Goal: Task Accomplishment & Management: Manage account settings

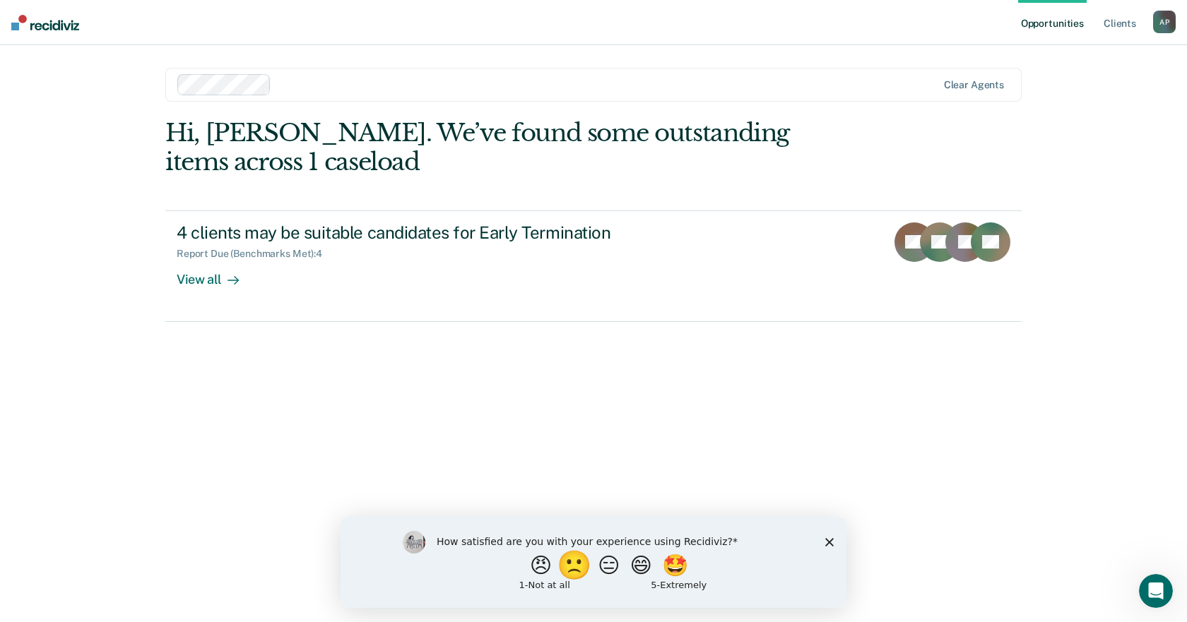
click at [568, 571] on button "🙁" at bounding box center [576, 565] width 38 height 28
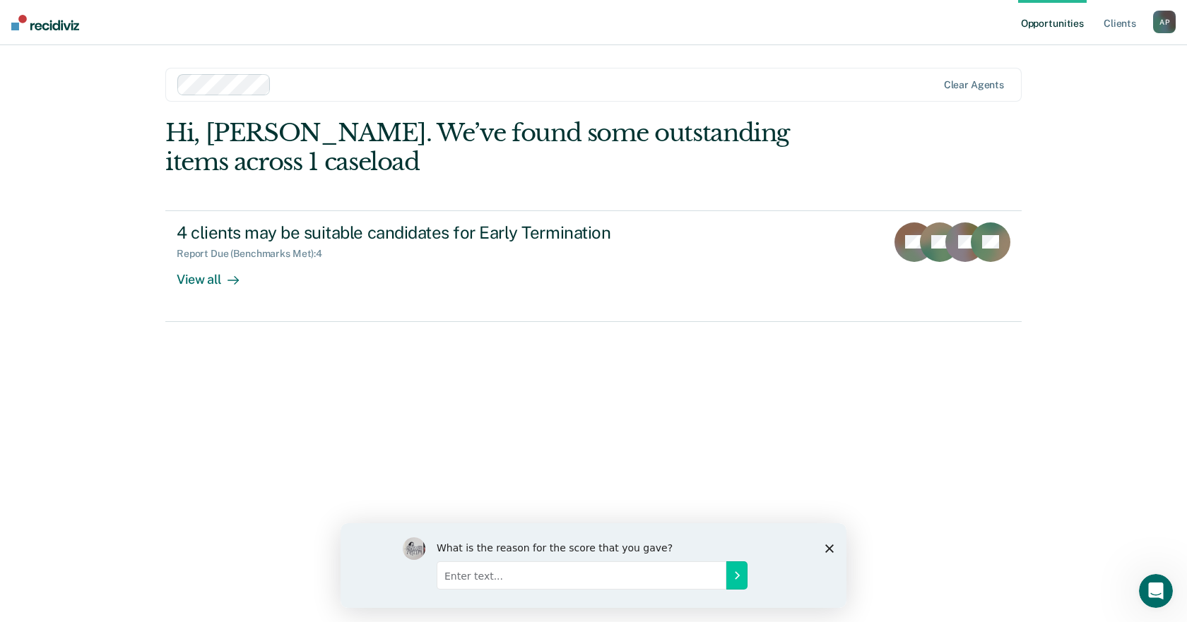
click at [476, 575] on input "Enter text..." at bounding box center [582, 575] width 290 height 28
type input "never use it"
click at [735, 571] on icon "Submit your response" at bounding box center [736, 574] width 11 height 11
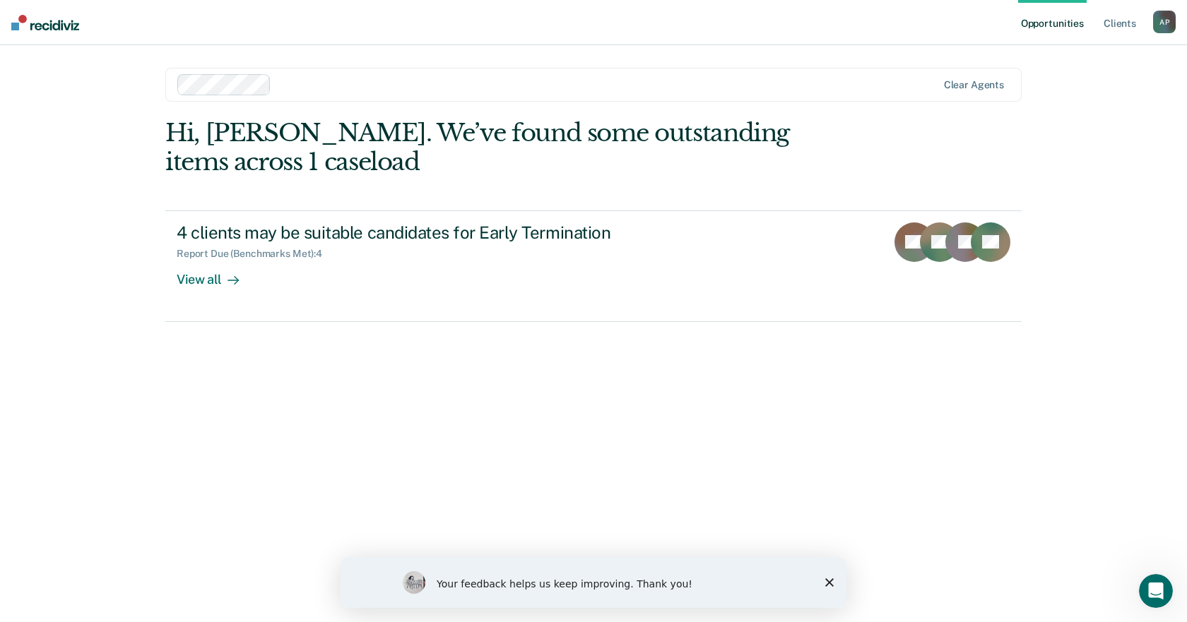
click at [828, 583] on icon "Close survey" at bounding box center [829, 583] width 8 height 8
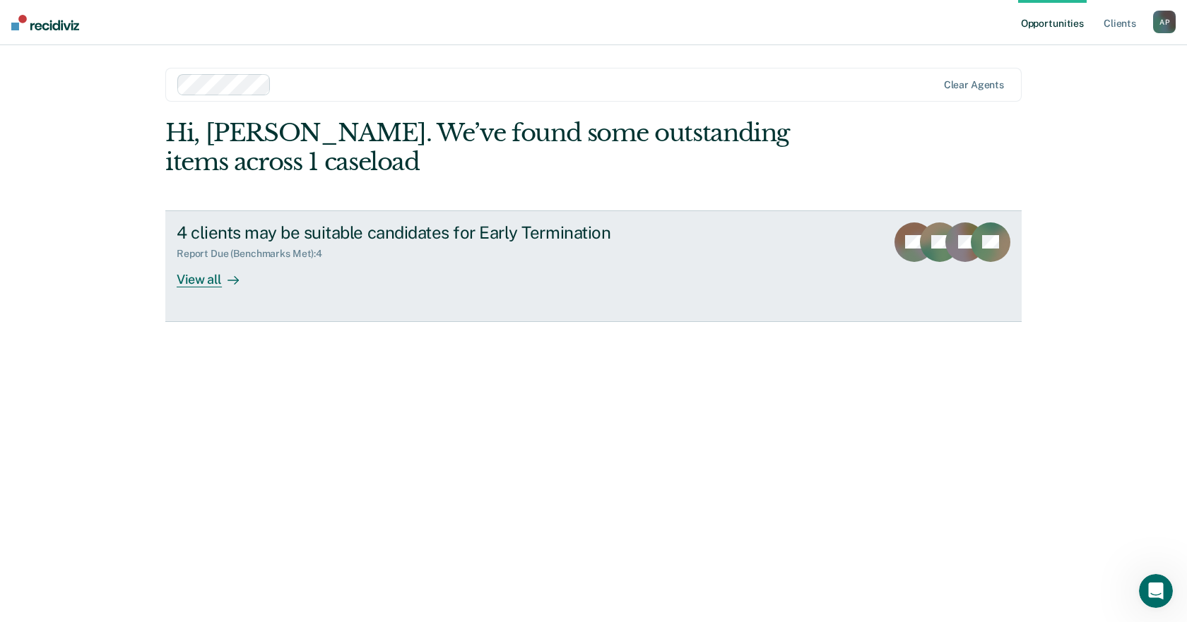
click at [203, 280] on div "View all" at bounding box center [216, 274] width 79 height 28
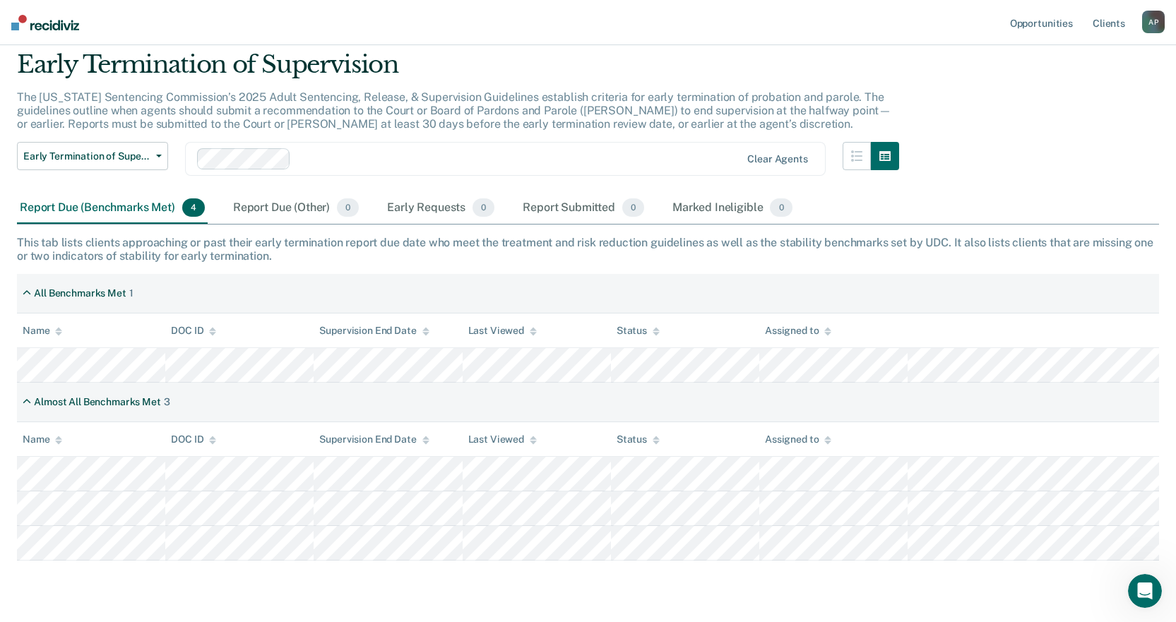
scroll to position [71, 0]
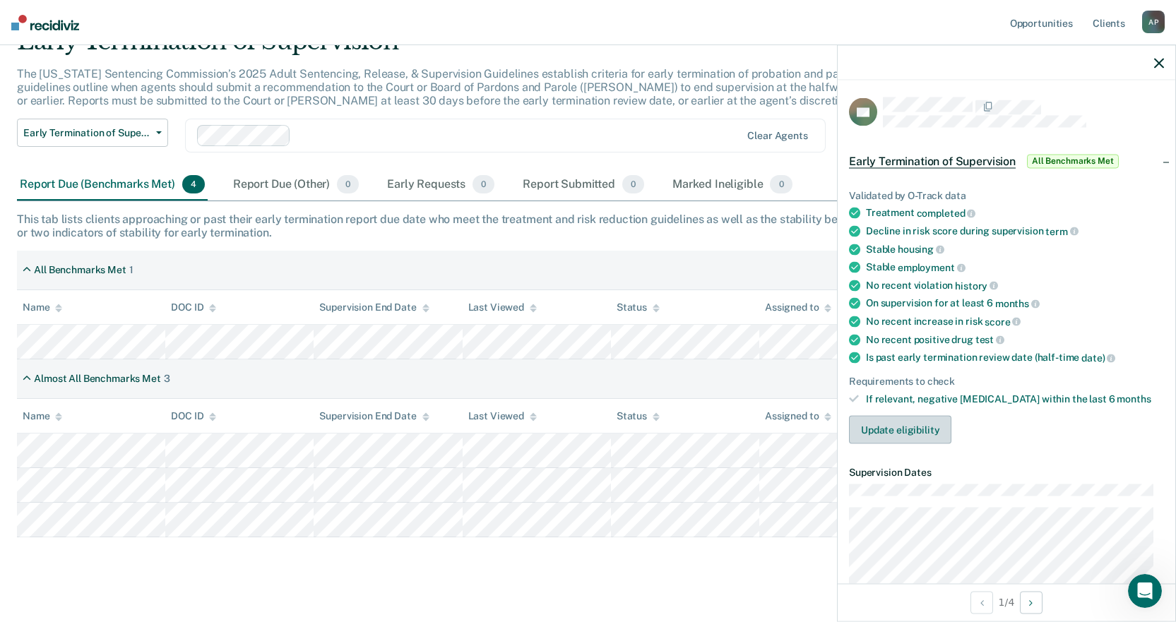
click at [927, 432] on button "Update eligibility" at bounding box center [900, 430] width 102 height 28
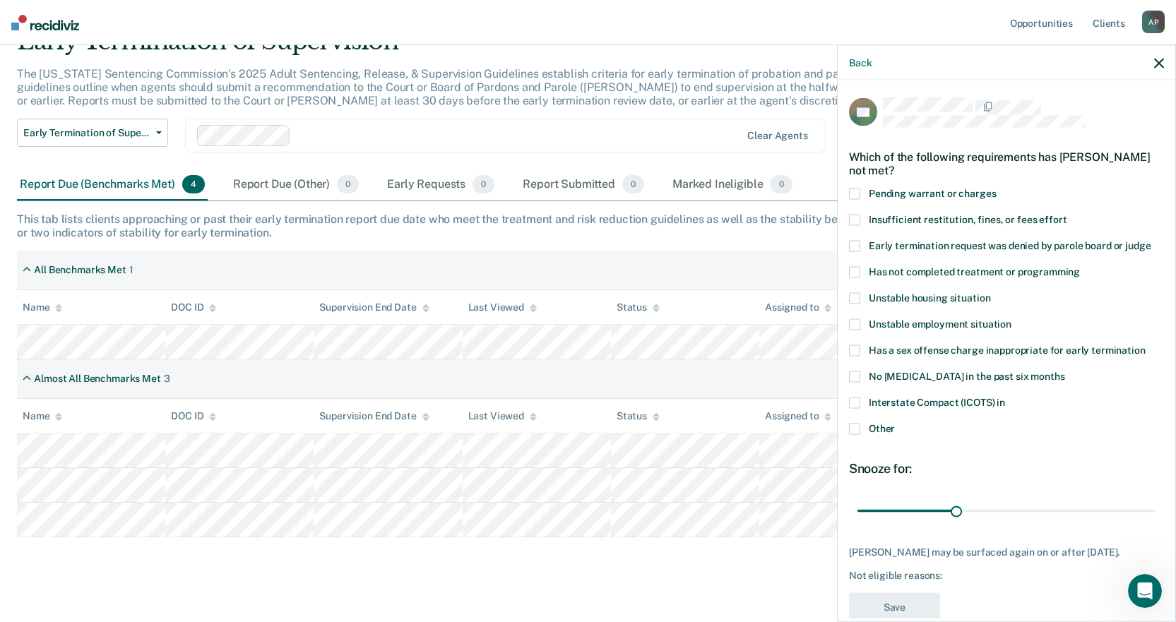
click at [855, 222] on span at bounding box center [854, 220] width 11 height 11
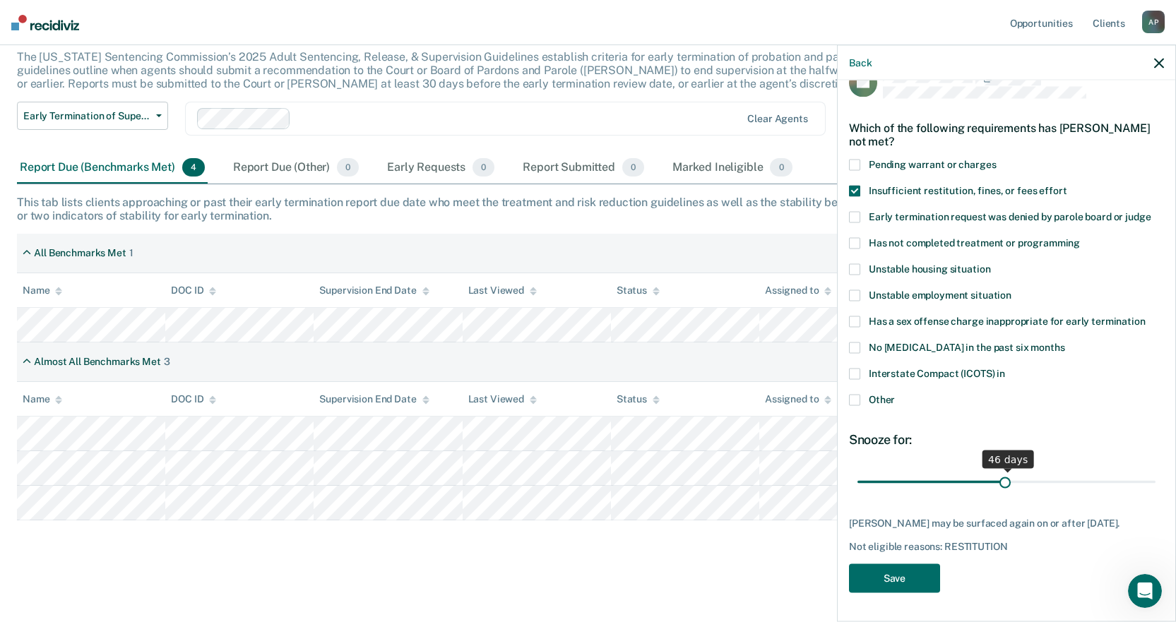
scroll to position [27, 0]
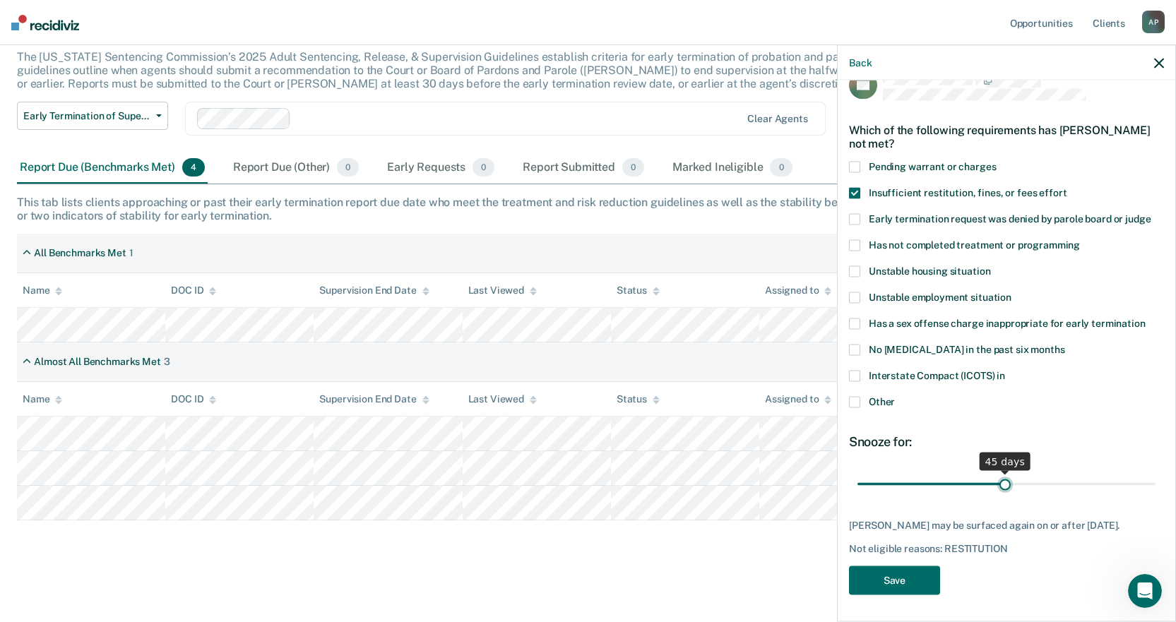
drag, startPoint x: 952, startPoint y: 470, endPoint x: 1000, endPoint y: 480, distance: 49.0
type input "45"
click at [1000, 480] on input "range" at bounding box center [1007, 484] width 298 height 25
click at [920, 581] on button "Save" at bounding box center [894, 581] width 91 height 29
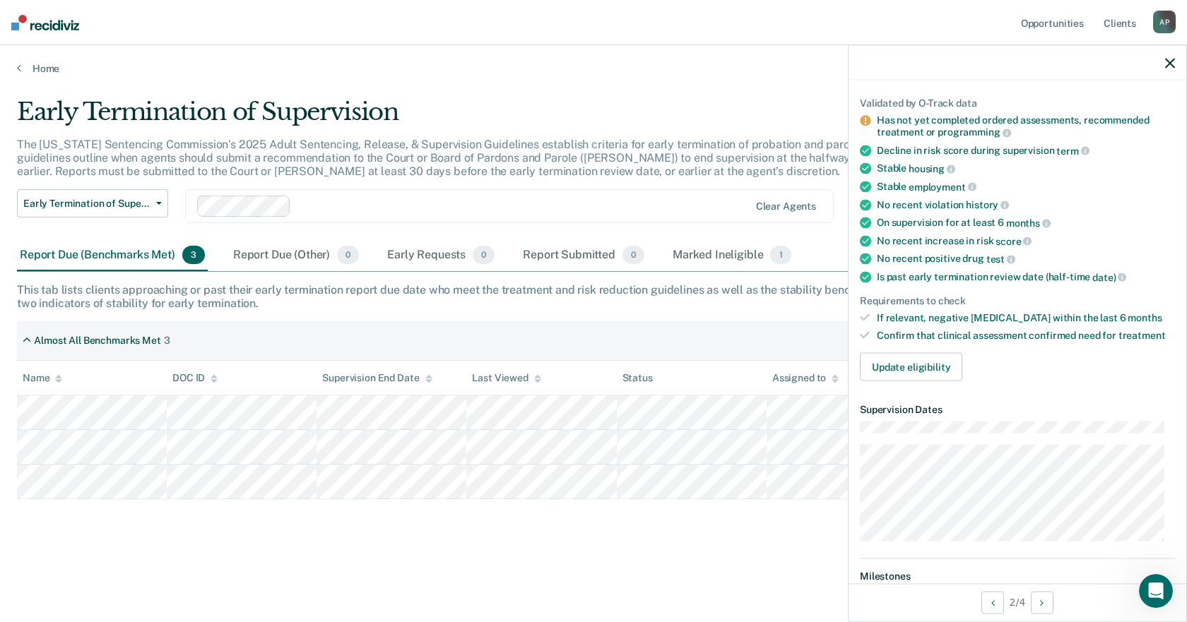
scroll to position [0, 0]
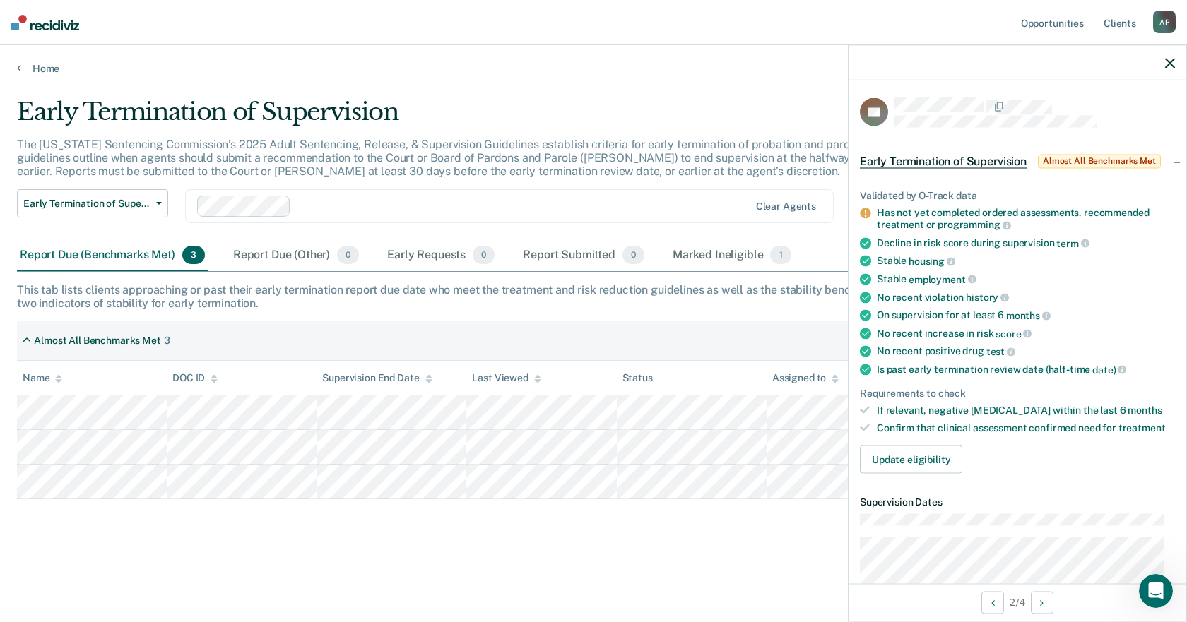
click at [1166, 25] on div "A P" at bounding box center [1164, 22] width 23 height 23
click at [1070, 92] on link "Log Out" at bounding box center [1107, 93] width 114 height 12
